Goal: Information Seeking & Learning: Learn about a topic

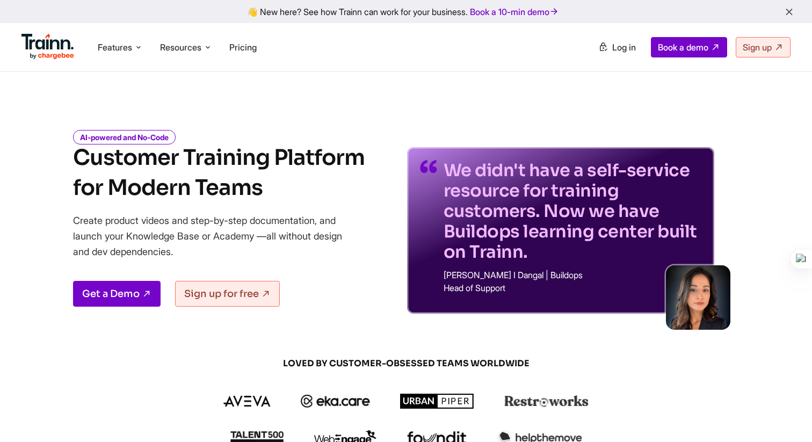
click at [236, 40] on li "Pricing" at bounding box center [243, 47] width 36 height 20
click at [250, 43] on span "Pricing" at bounding box center [242, 47] width 27 height 11
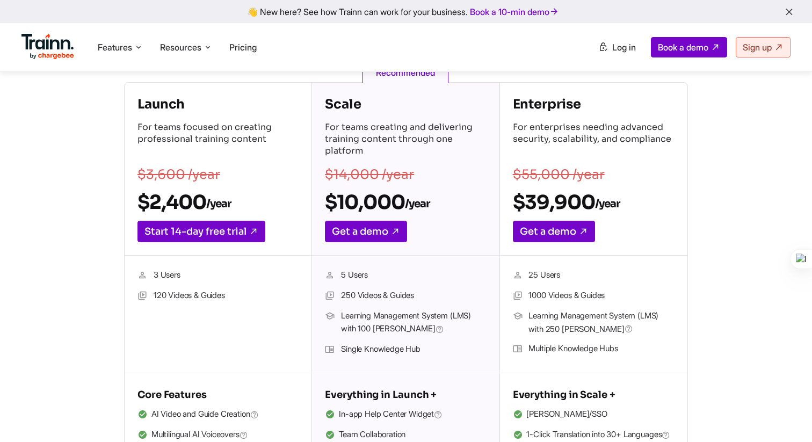
scroll to position [168, 0]
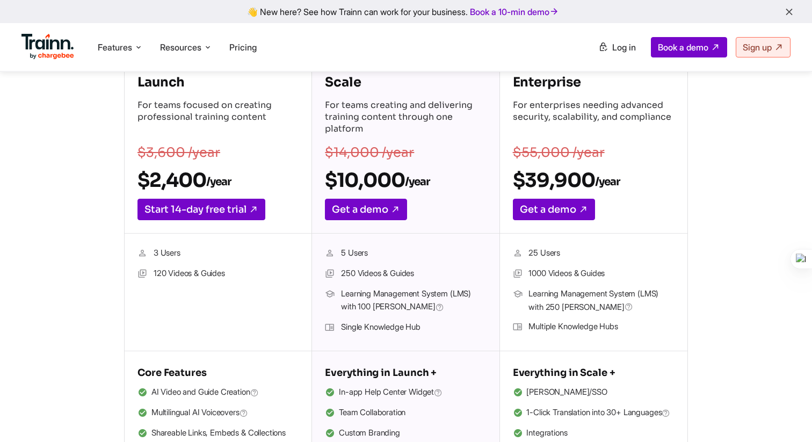
scroll to position [196, 0]
